Goal: Task Accomplishment & Management: Complete application form

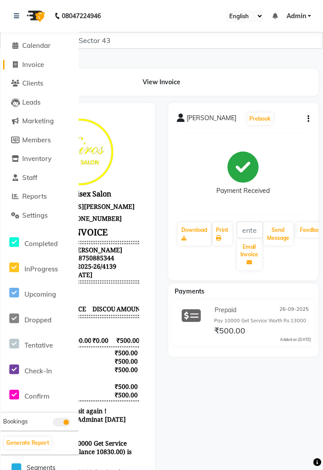
click at [37, 66] on span "Invoice" at bounding box center [33, 64] width 22 height 8
select select "service"
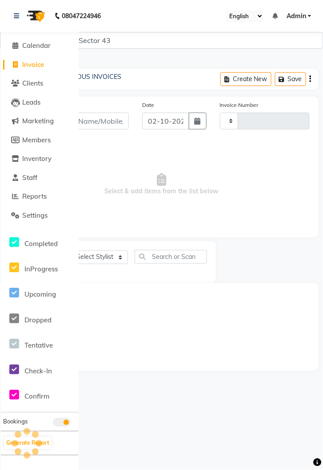
type input "4277"
select select "5694"
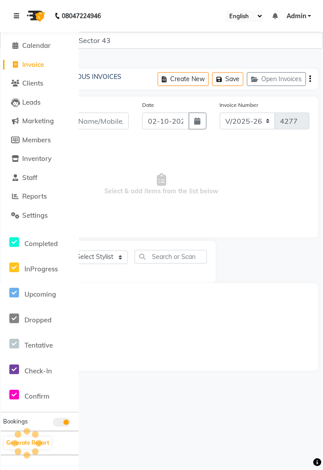
click at [20, 14] on link at bounding box center [18, 16] width 9 height 25
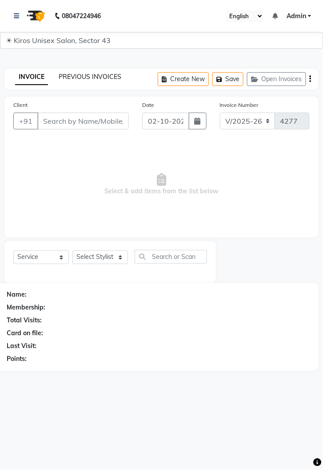
click at [96, 79] on link "PREVIOUS INVOICES" at bounding box center [90, 77] width 63 height 8
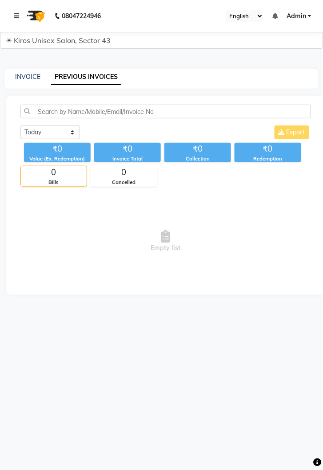
click at [20, 9] on link at bounding box center [18, 16] width 9 height 25
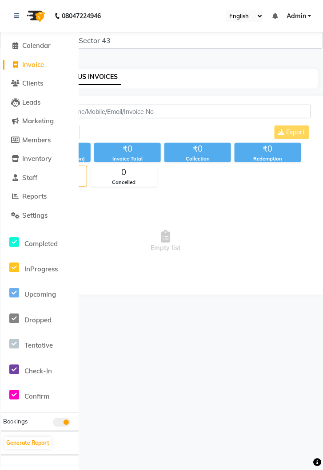
click at [37, 64] on span "Invoice" at bounding box center [33, 64] width 22 height 8
select select "5694"
select select "service"
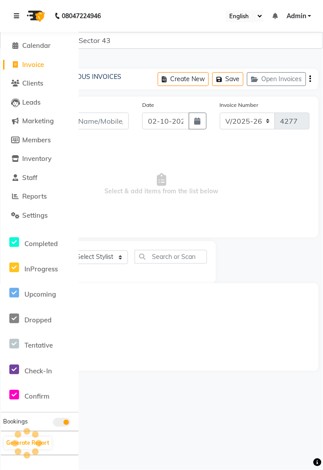
click at [19, 16] on icon at bounding box center [16, 16] width 5 height 6
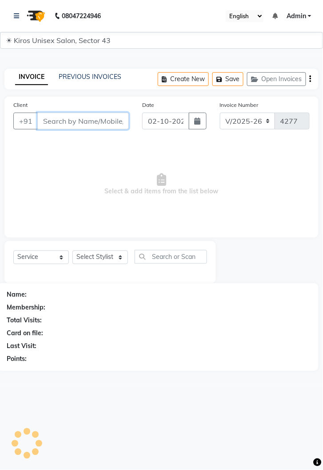
click at [92, 119] on input "Client" at bounding box center [82, 121] width 91 height 17
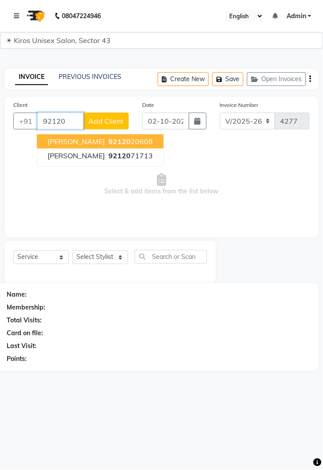
click at [107, 154] on ngb-highlight "92120 71713" at bounding box center [130, 155] width 46 height 9
type input "9212071713"
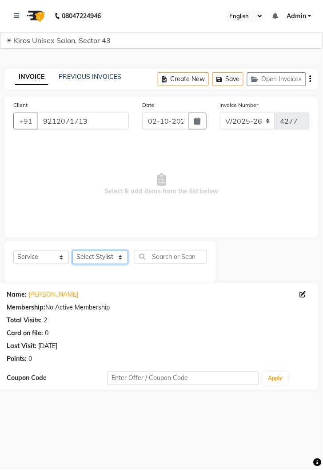
click at [126, 255] on select "Select Stylist [PERSON_NAME] [PERSON_NAME] Jeet Lalit Lamu [PERSON_NAME] [PERSO…" at bounding box center [99, 258] width 55 height 14
select select "39650"
click at [72, 251] on select "Select Stylist [PERSON_NAME] [PERSON_NAME] Jeet Lalit Lamu [PERSON_NAME] [PERSO…" at bounding box center [99, 258] width 55 height 14
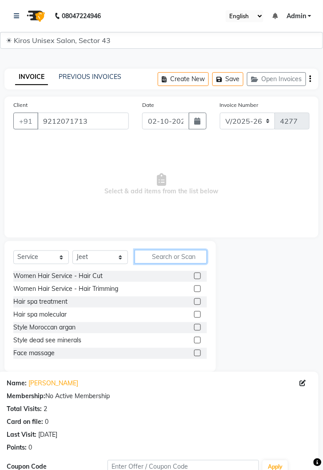
click at [175, 254] on input "text" at bounding box center [170, 257] width 72 height 14
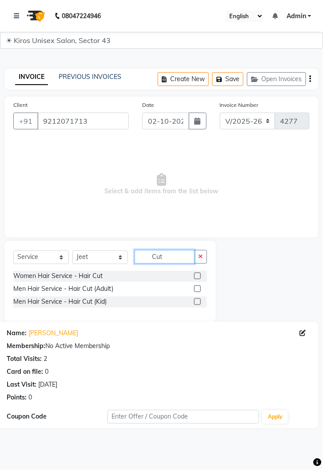
type input "Cut"
click at [197, 289] on label at bounding box center [197, 289] width 7 height 7
click at [197, 289] on input "checkbox" at bounding box center [197, 290] width 6 height 6
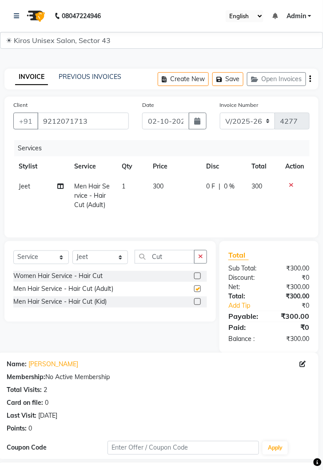
checkbox input "false"
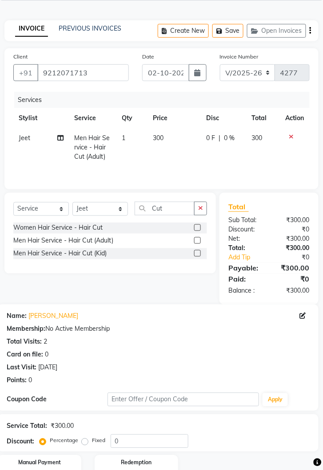
scroll to position [85, 0]
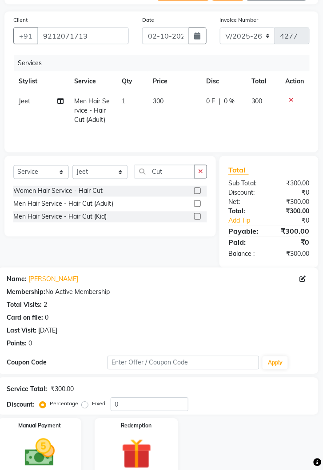
click at [45, 461] on img at bounding box center [39, 453] width 49 height 35
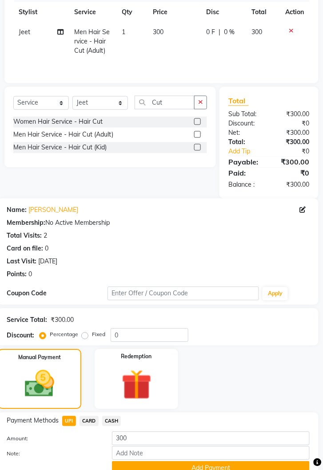
click at [234, 466] on button "Add Payment" at bounding box center [210, 469] width 197 height 14
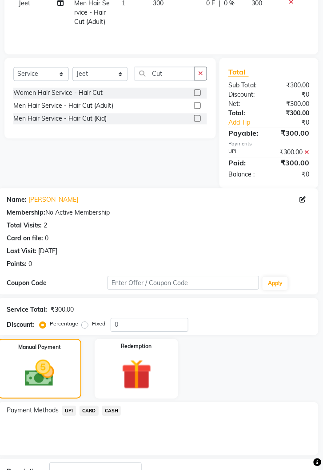
scroll to position [210, 0]
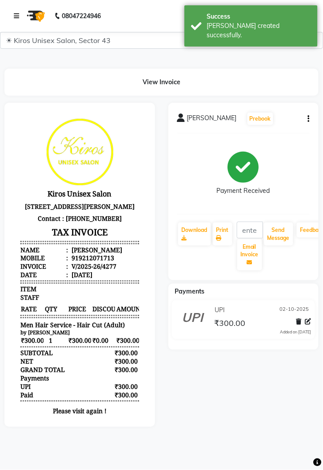
click at [20, 16] on link at bounding box center [18, 16] width 9 height 25
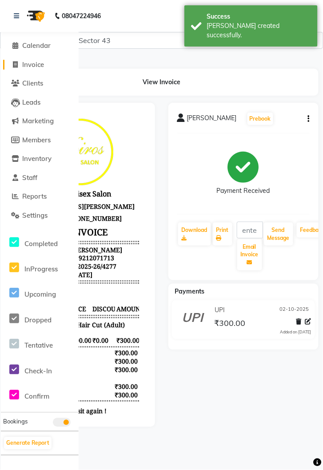
click at [45, 64] on link "Invoice" at bounding box center [39, 65] width 73 height 10
select select "service"
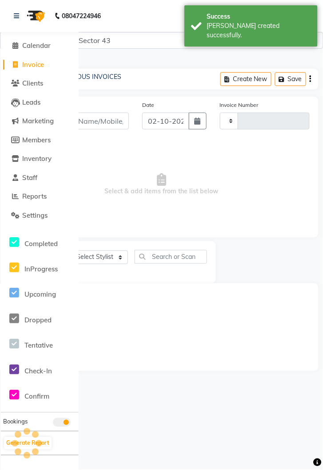
type input "4278"
select select "5694"
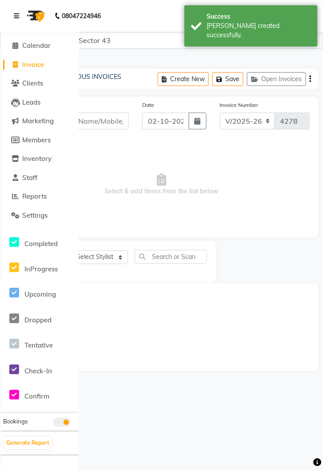
click at [17, 9] on link at bounding box center [18, 16] width 9 height 25
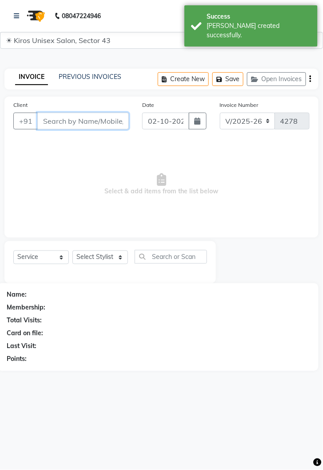
click at [92, 125] on input "Client" at bounding box center [82, 121] width 91 height 17
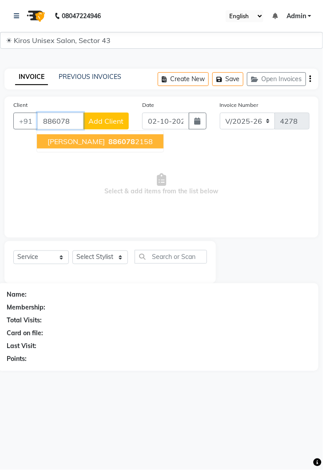
click at [107, 143] on ngb-highlight "886078 2158" at bounding box center [130, 141] width 46 height 9
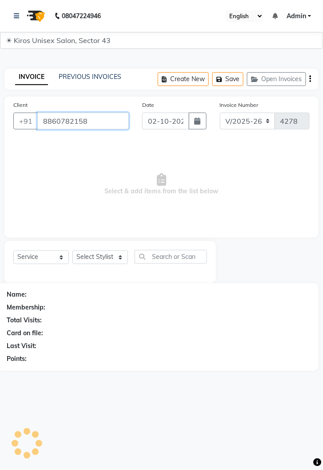
type input "8860782158"
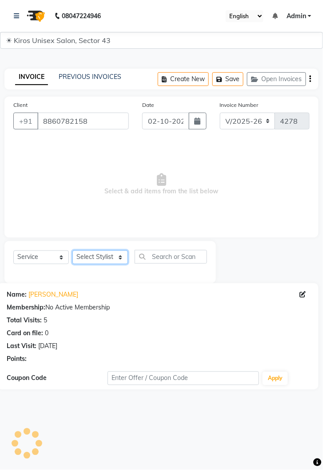
click at [123, 255] on select "Select Stylist [PERSON_NAME] [PERSON_NAME] Jeet Lalit Lamu [PERSON_NAME] [PERSO…" at bounding box center [99, 258] width 55 height 14
select select "39650"
click at [72, 251] on select "Select Stylist [PERSON_NAME] [PERSON_NAME] Jeet Lalit Lamu [PERSON_NAME] [PERSO…" at bounding box center [99, 258] width 55 height 14
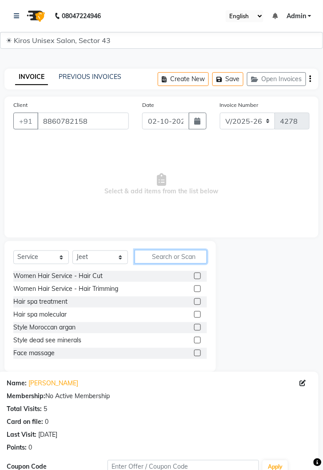
click at [173, 251] on input "text" at bounding box center [170, 257] width 72 height 14
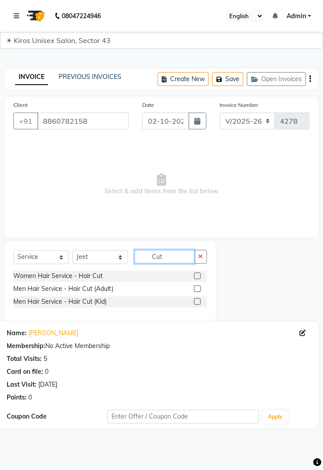
type input "Cut"
click at [197, 289] on label at bounding box center [197, 289] width 7 height 7
click at [197, 289] on input "checkbox" at bounding box center [197, 290] width 6 height 6
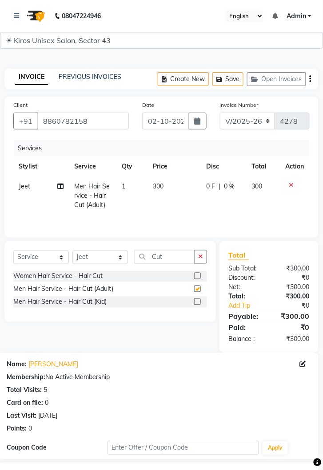
checkbox input "false"
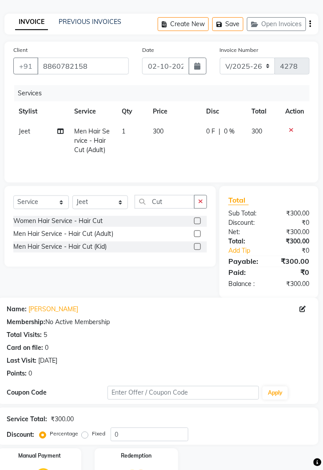
scroll to position [85, 0]
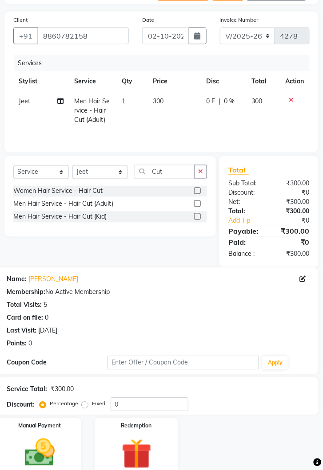
click at [62, 446] on img at bounding box center [39, 453] width 49 height 35
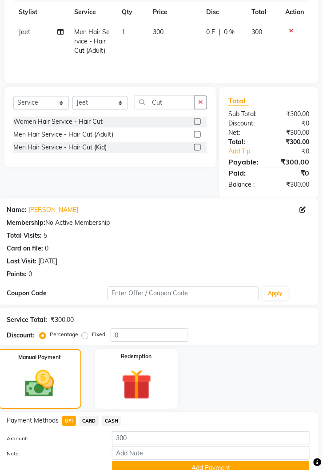
click at [233, 464] on button "Add Payment" at bounding box center [210, 469] width 197 height 14
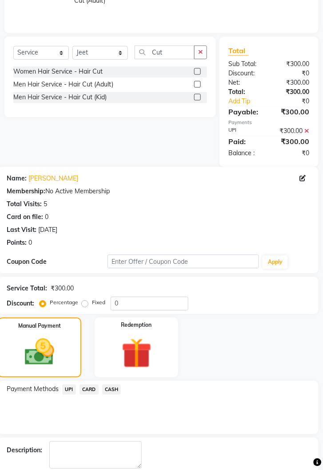
scroll to position [210, 0]
